Goal: Task Accomplishment & Management: Use online tool/utility

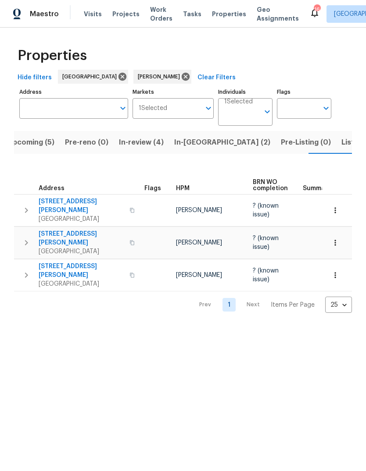
click at [93, 18] on span "Visits" at bounding box center [93, 14] width 18 height 9
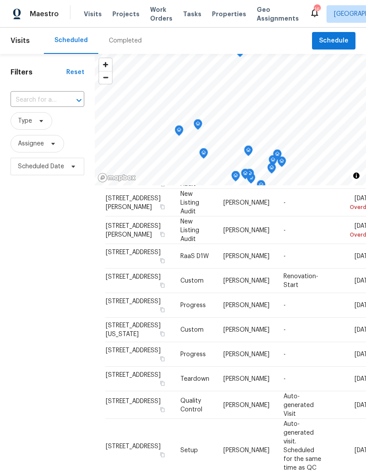
click at [188, 14] on span "Tasks" at bounding box center [192, 14] width 18 height 6
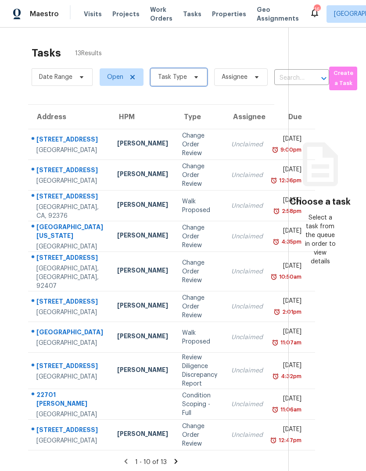
click at [194, 81] on icon at bounding box center [195, 77] width 7 height 7
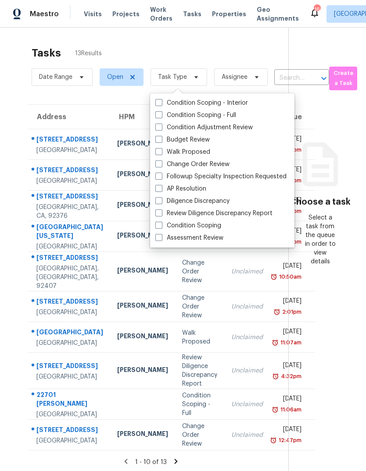
click at [192, 139] on label "Budget Review" at bounding box center [182, 139] width 54 height 9
click at [161, 139] on input "Budget Review" at bounding box center [158, 138] width 6 height 6
checkbox input "true"
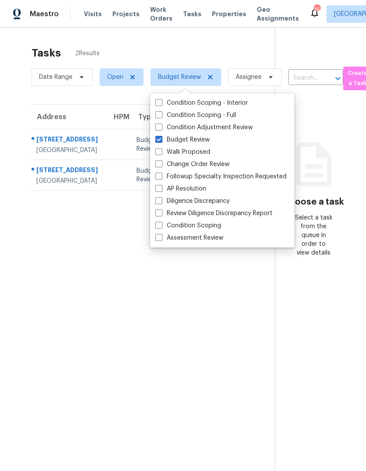
click at [71, 341] on section "Tasks 2 Results Date Range Open Budget Review Assignee ​ Create a Task Address …" at bounding box center [144, 270] width 260 height 457
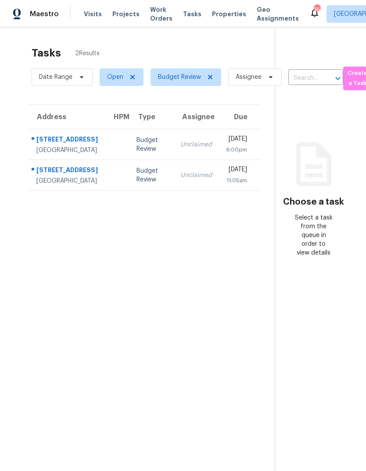
click at [129, 156] on td at bounding box center [117, 144] width 25 height 31
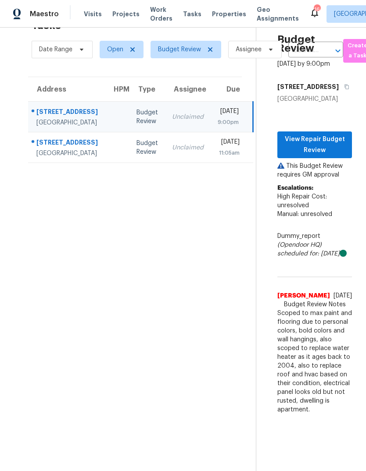
scroll to position [33, 0]
click at [328, 134] on span "View Repair Budget Review" at bounding box center [314, 144] width 60 height 21
click at [119, 132] on td at bounding box center [117, 147] width 25 height 31
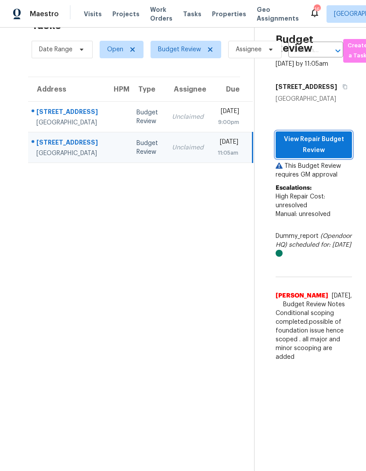
click at [328, 147] on span "View Repair Budget Review" at bounding box center [313, 144] width 62 height 21
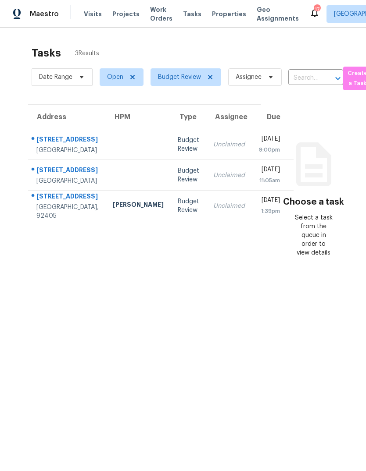
click at [173, 221] on td "Budget Review" at bounding box center [187, 206] width 35 height 31
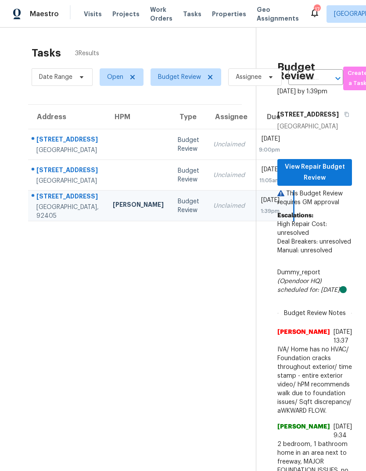
click at [94, 15] on span "Visits" at bounding box center [93, 14] width 18 height 9
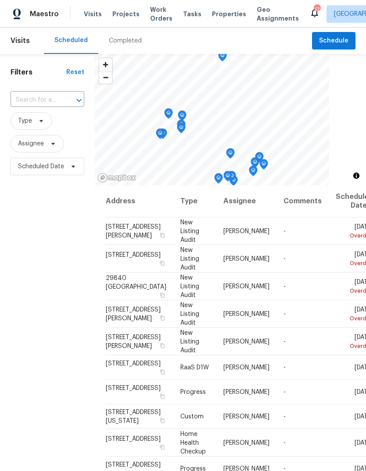
click at [154, 16] on span "Work Orders" at bounding box center [161, 14] width 22 height 18
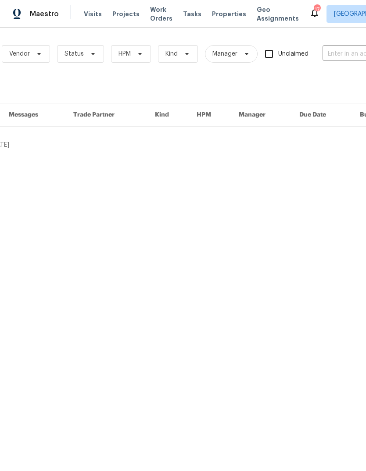
scroll to position [0, 65]
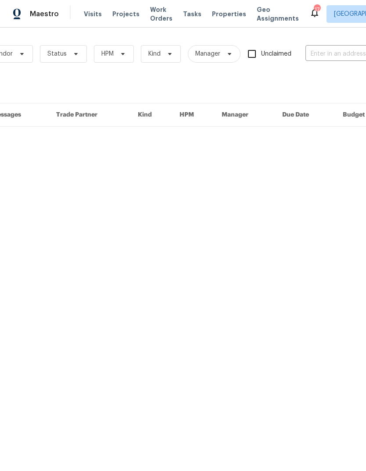
click at [322, 53] on input "text" at bounding box center [349, 54] width 88 height 14
type input "376 w"
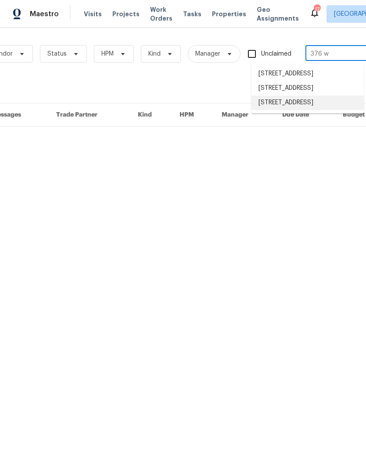
click at [316, 110] on li "[STREET_ADDRESS]" at bounding box center [307, 103] width 112 height 14
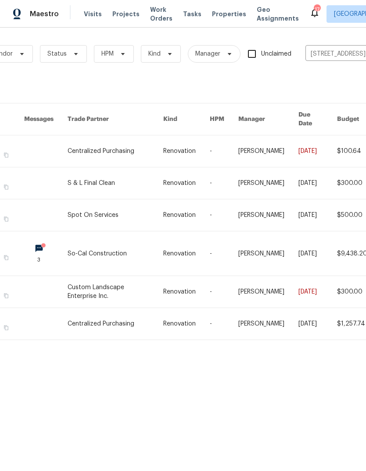
click at [153, 246] on link at bounding box center [115, 253] width 96 height 44
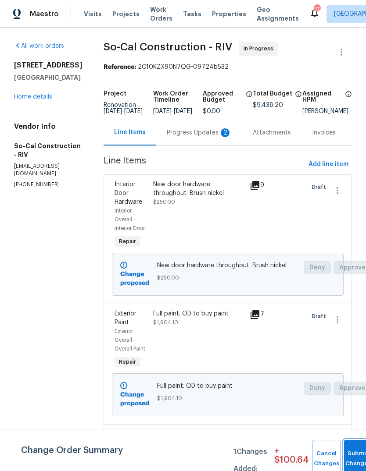
click at [352, 456] on button "Submit Changes" at bounding box center [358, 459] width 28 height 38
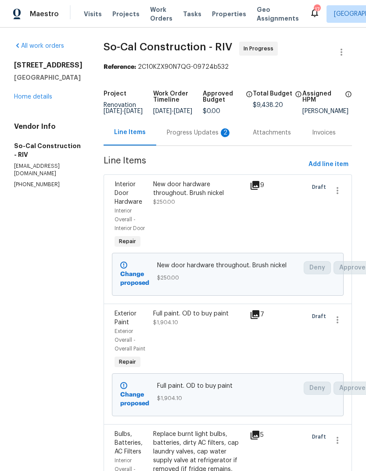
click at [123, 15] on span "Projects" at bounding box center [125, 14] width 27 height 9
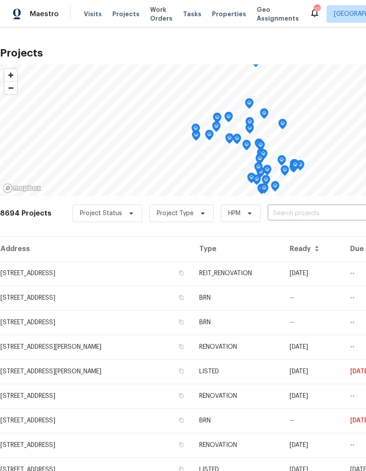
click at [279, 216] on input "text" at bounding box center [317, 214] width 100 height 14
type input "376 w"
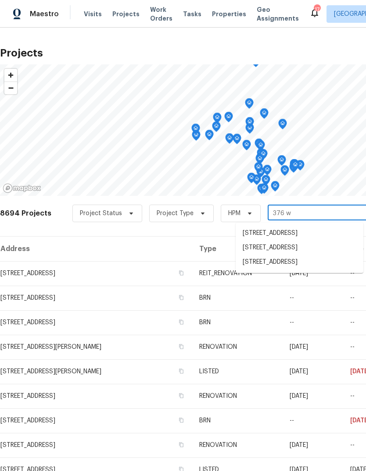
click at [305, 270] on li "[STREET_ADDRESS]" at bounding box center [299, 262] width 128 height 14
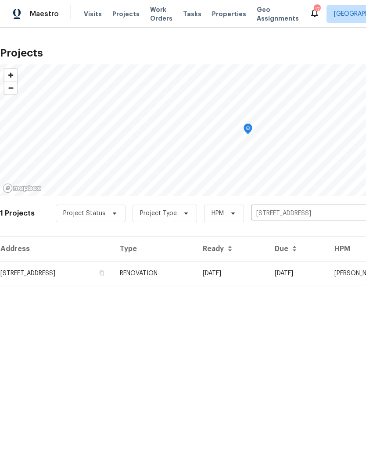
click at [113, 272] on td "[STREET_ADDRESS]" at bounding box center [56, 273] width 113 height 25
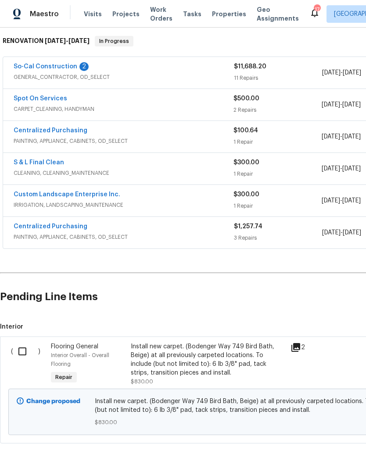
scroll to position [138, 0]
click at [23, 353] on input "checkbox" at bounding box center [25, 352] width 25 height 18
checkbox input "true"
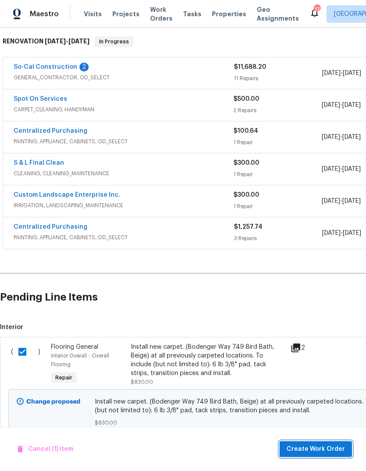
click at [325, 449] on span "Create Work Order" at bounding box center [315, 449] width 58 height 11
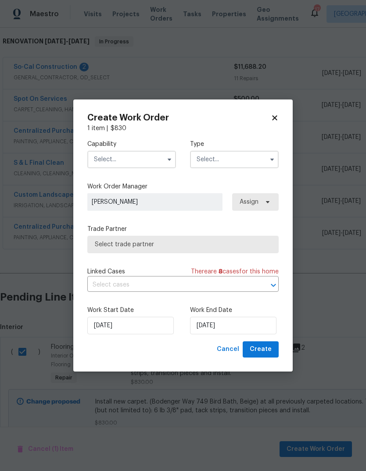
click at [135, 163] on input "text" at bounding box center [131, 160] width 89 height 18
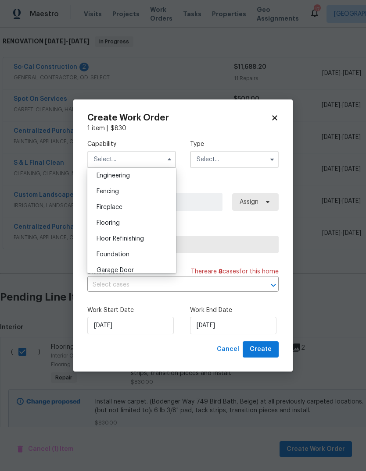
scroll to position [294, 0]
click at [117, 224] on span "Flooring" at bounding box center [107, 224] width 23 height 6
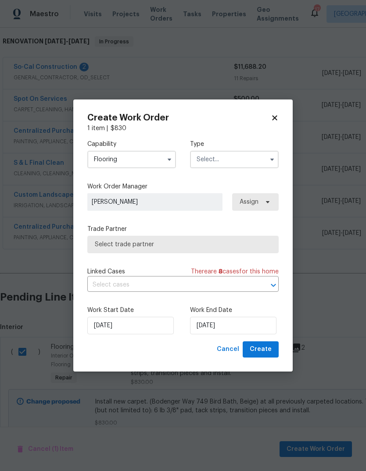
type input "Flooring"
click at [234, 158] on input "text" at bounding box center [234, 160] width 89 height 18
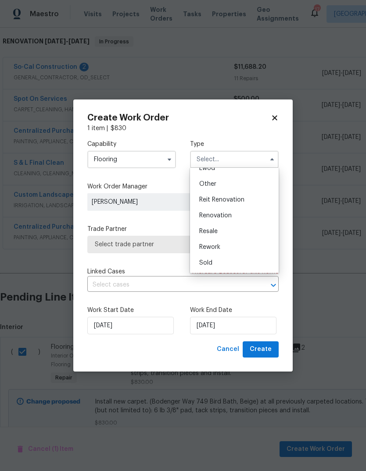
scroll to position [104, 0]
click at [232, 214] on div "Renovation" at bounding box center [234, 216] width 84 height 16
type input "Renovation"
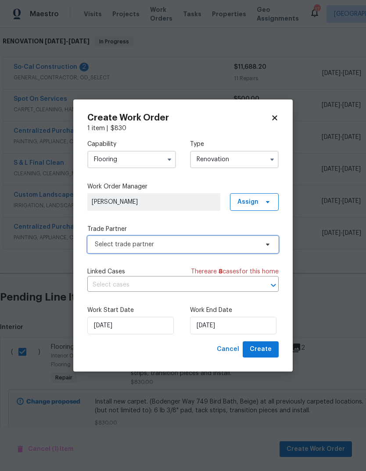
click at [156, 248] on span "Select trade partner" at bounding box center [176, 244] width 163 height 9
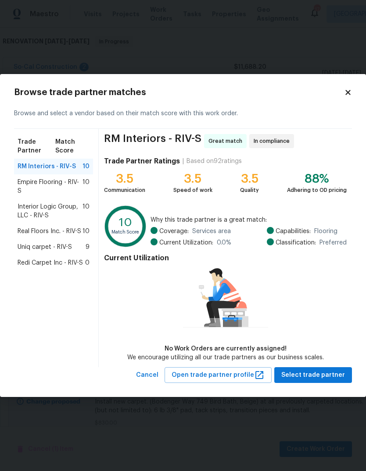
click at [54, 267] on span "Redi Carpet Inc - RIV-S" at bounding box center [50, 263] width 65 height 9
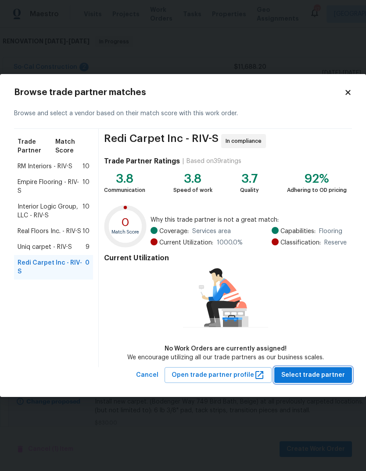
click at [325, 377] on span "Select trade partner" at bounding box center [313, 375] width 64 height 11
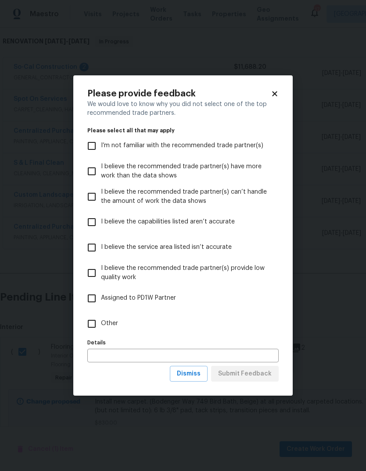
click at [89, 327] on input "Other" at bounding box center [91, 324] width 18 height 18
checkbox input "true"
click at [252, 377] on span "Submit Feedback" at bounding box center [244, 374] width 53 height 11
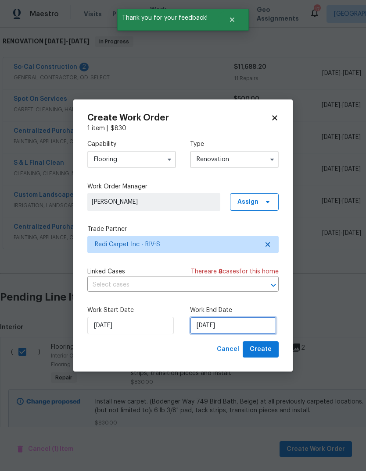
click at [217, 330] on input "[DATE]" at bounding box center [233, 326] width 86 height 18
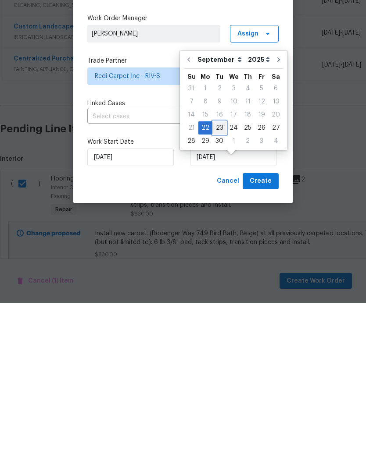
click at [220, 290] on div "23" at bounding box center [219, 296] width 14 height 12
type input "[DATE]"
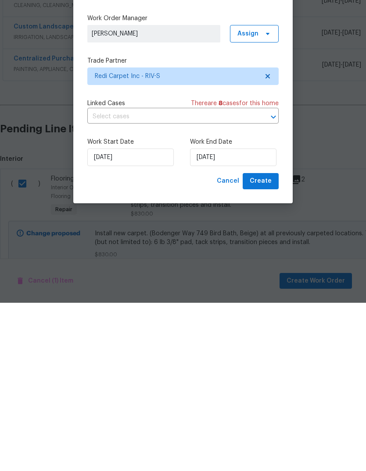
scroll to position [33, 0]
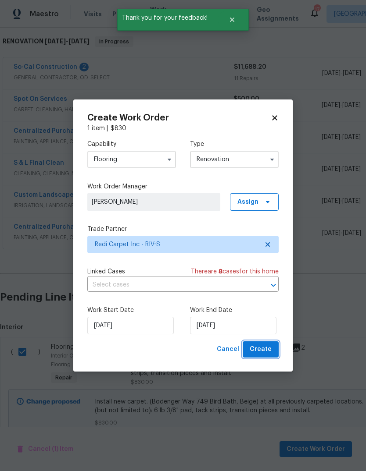
click at [268, 351] on span "Create" at bounding box center [260, 349] width 22 height 11
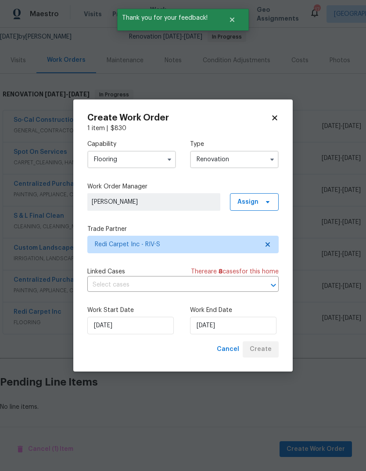
scroll to position [52, 0]
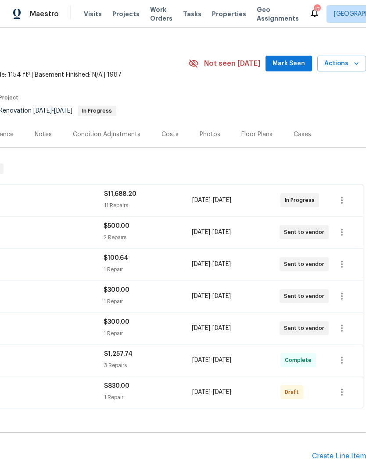
scroll to position [12, 130]
click at [340, 394] on icon "button" at bounding box center [341, 392] width 11 height 11
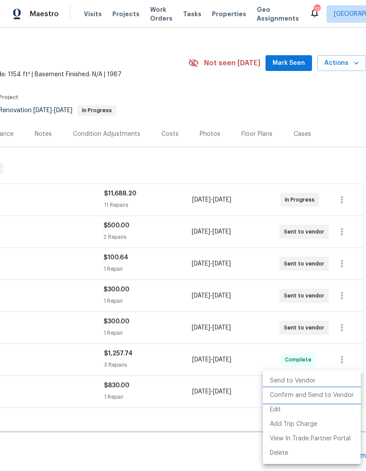
click at [321, 397] on li "Confirm and Send to Vendor" at bounding box center [312, 395] width 98 height 14
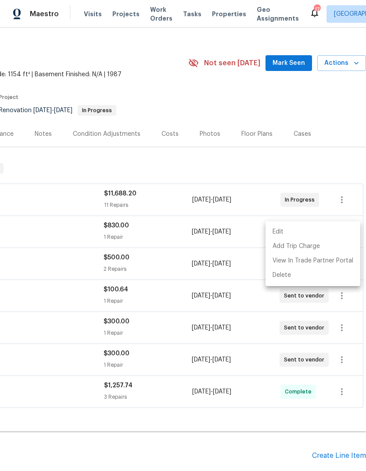
click at [219, 419] on div at bounding box center [183, 235] width 366 height 471
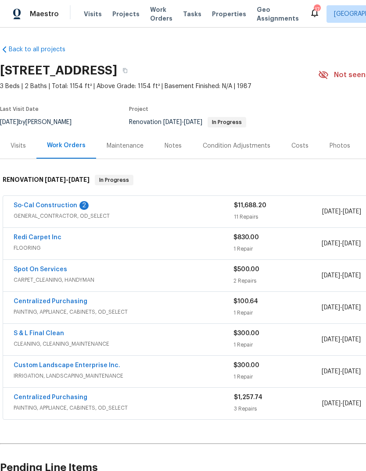
scroll to position [0, 0]
click at [298, 138] on div "Costs" at bounding box center [299, 146] width 38 height 26
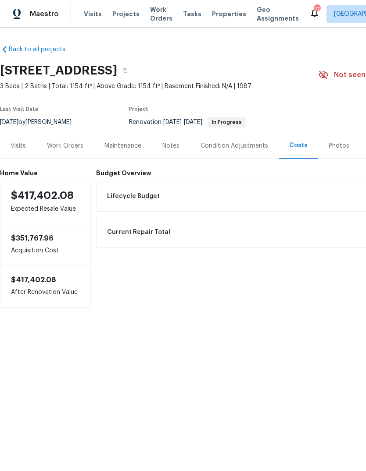
click at [70, 152] on div "Work Orders" at bounding box center [64, 146] width 57 height 26
